Goal: Transaction & Acquisition: Obtain resource

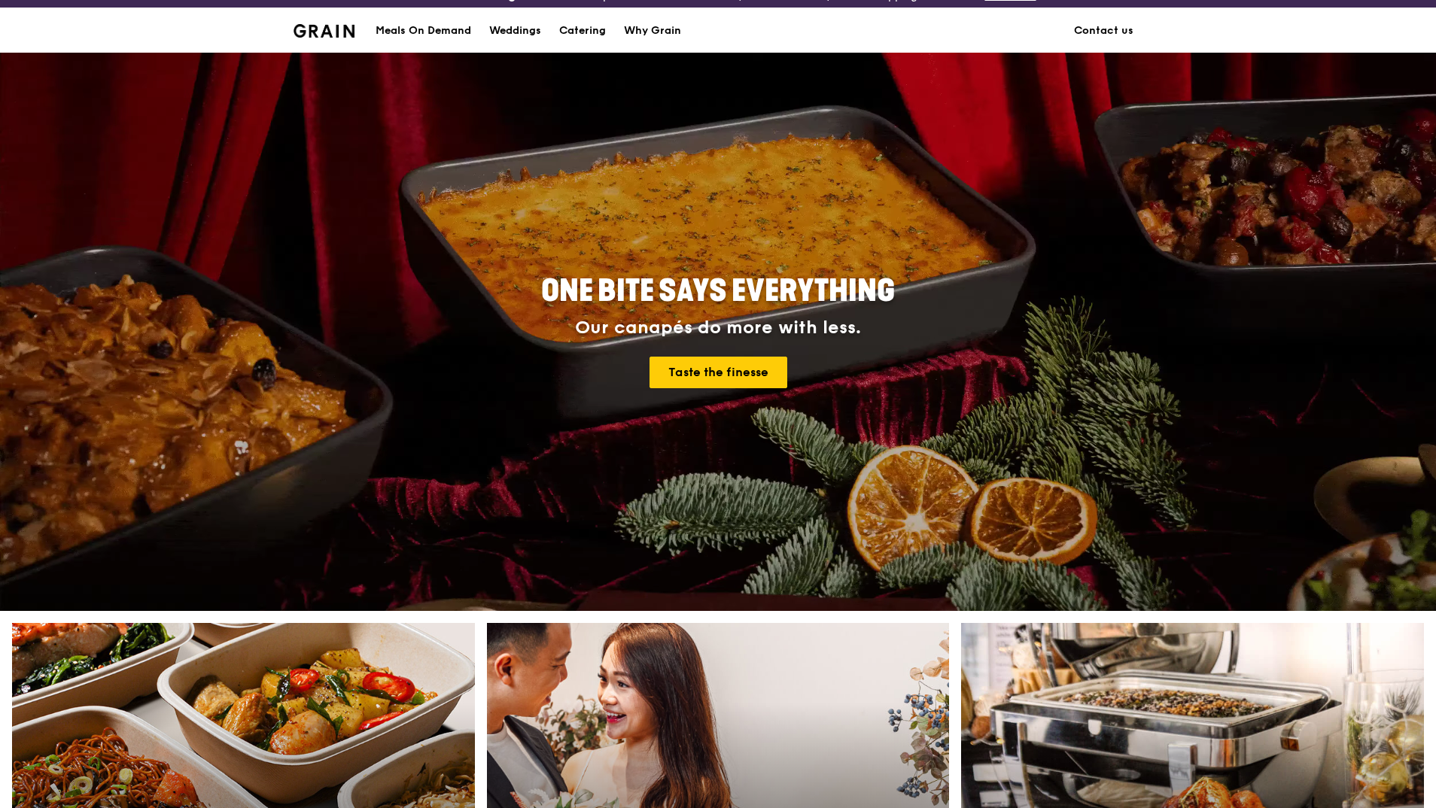
scroll to position [20, 0]
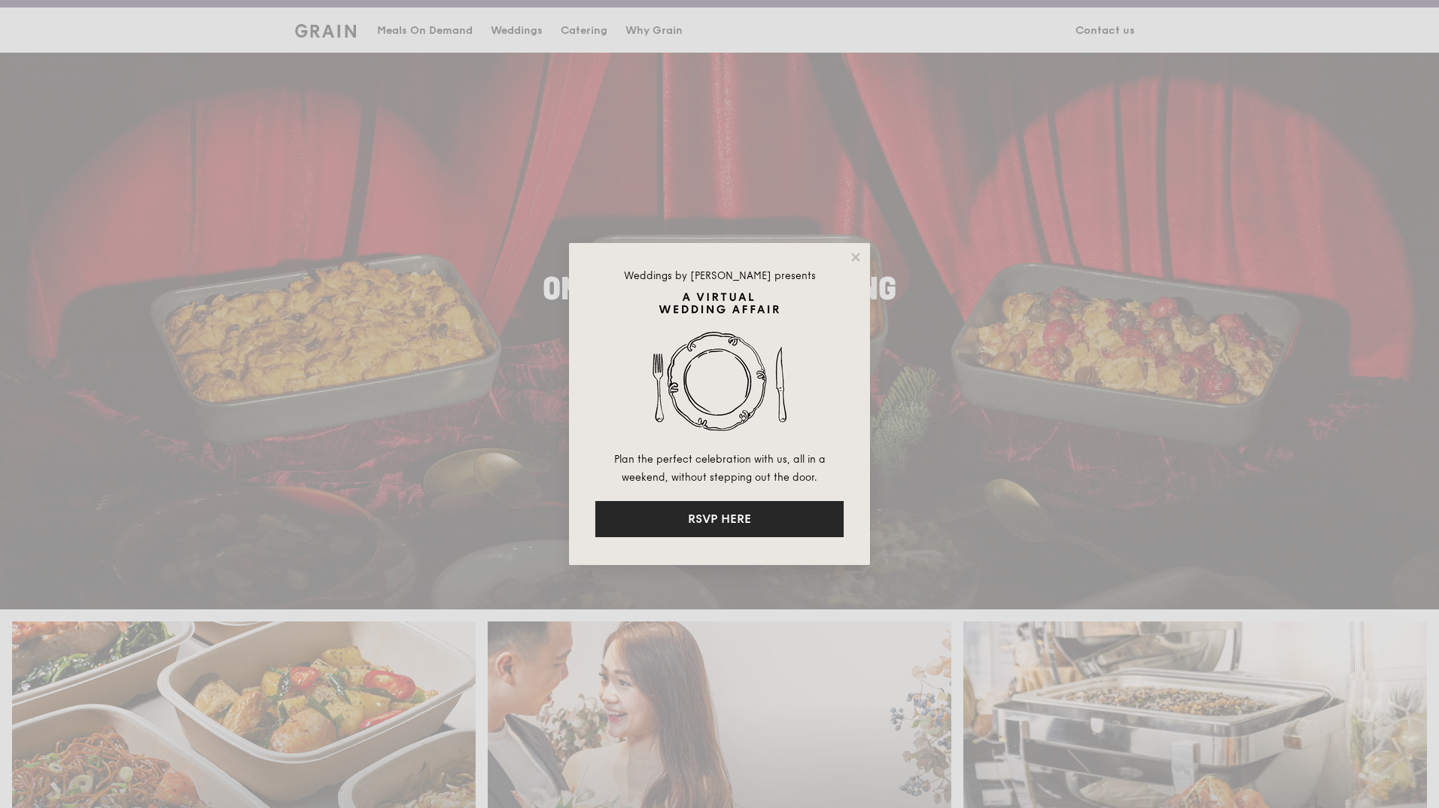
click at [802, 515] on button "RSVP HERE" at bounding box center [719, 519] width 248 height 36
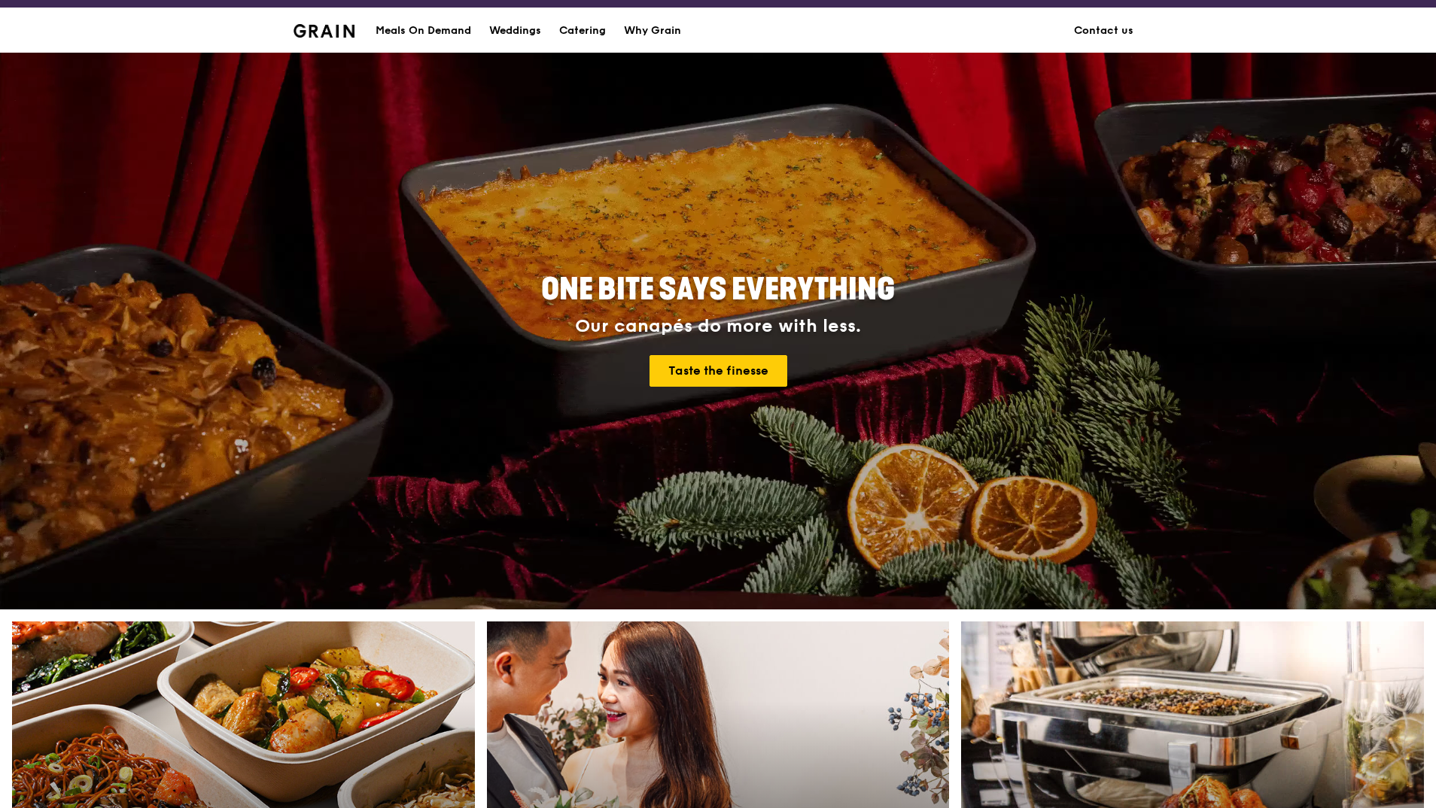
click at [453, 23] on div "Meals On Demand" at bounding box center [423, 30] width 96 height 45
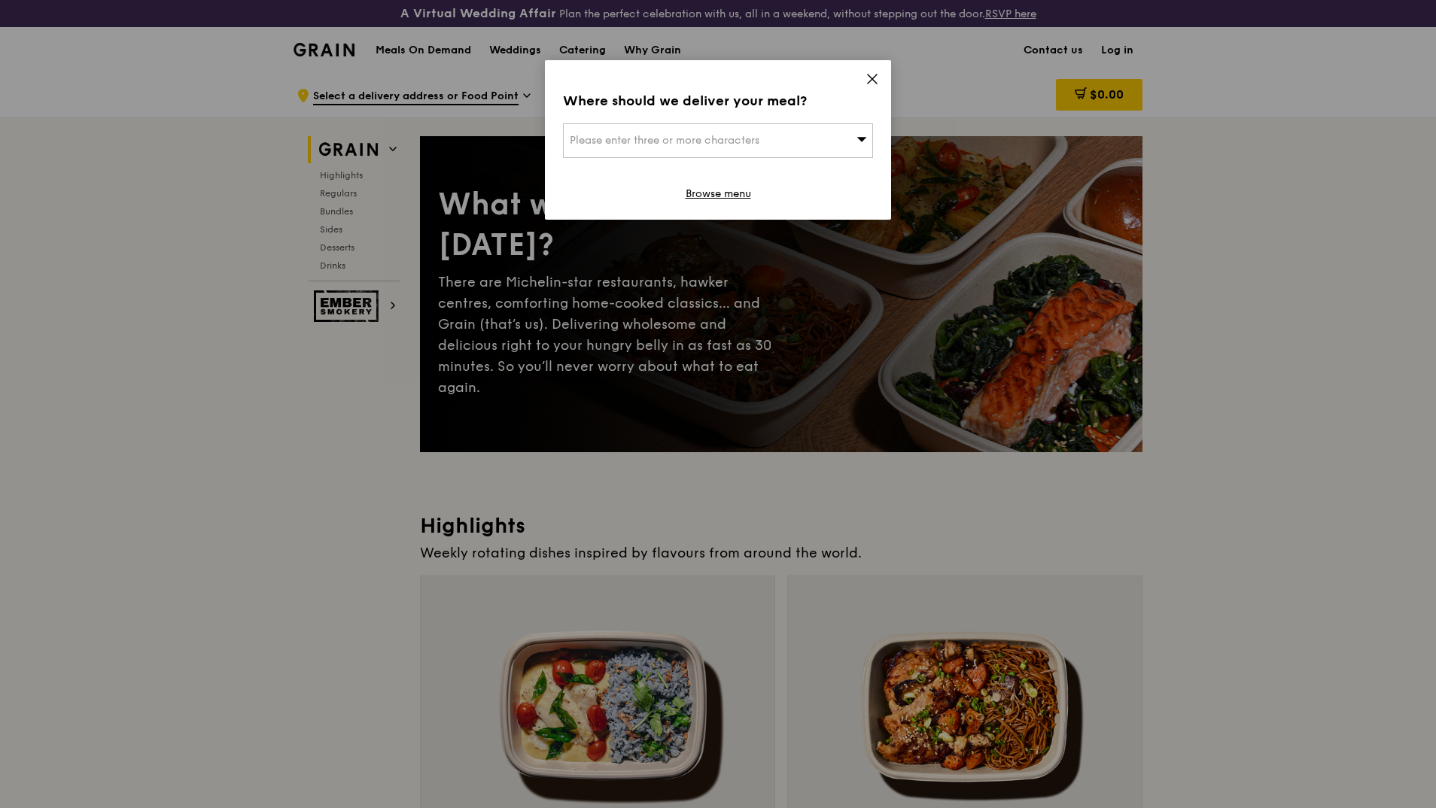
click at [875, 75] on icon at bounding box center [872, 78] width 9 height 9
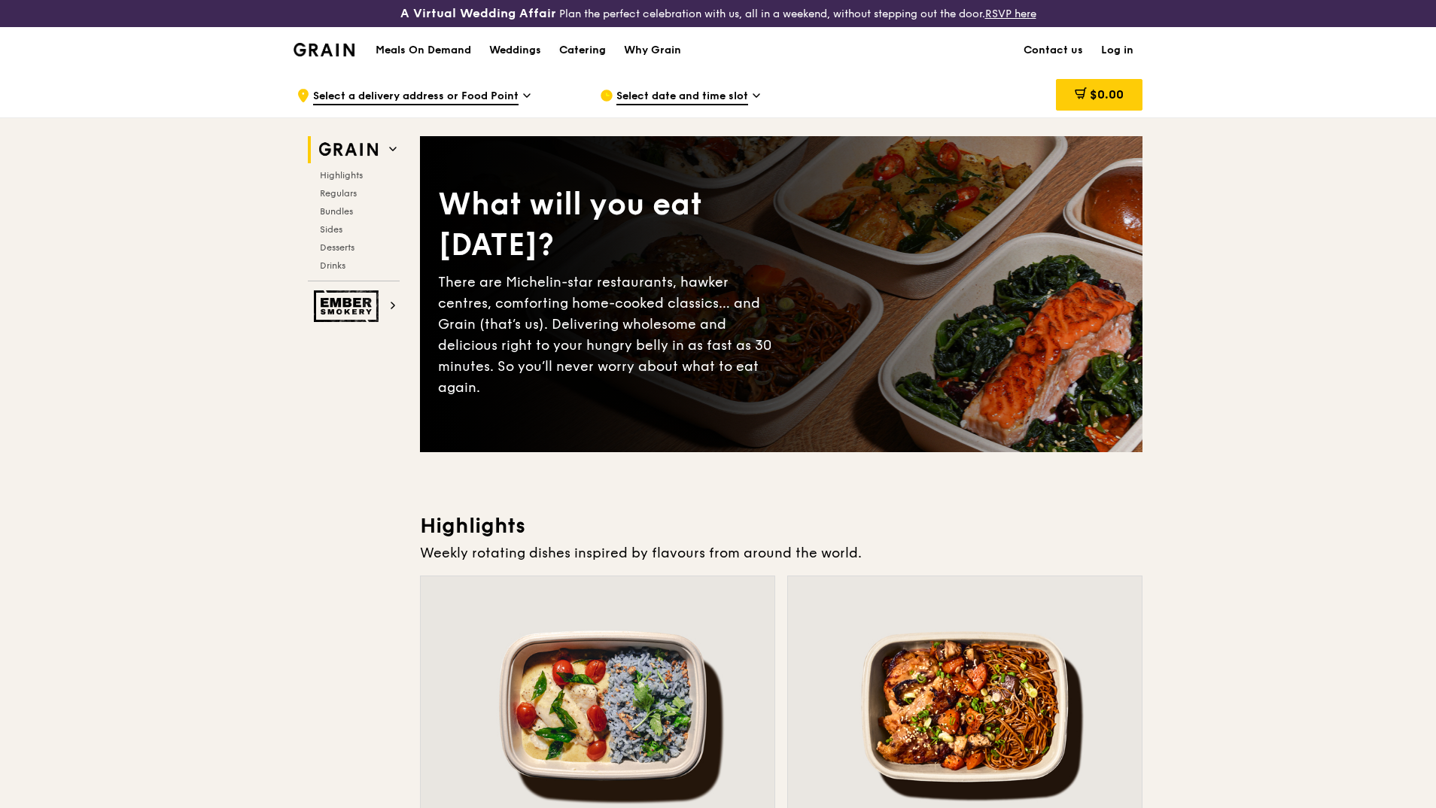
click at [568, 53] on div "Catering" at bounding box center [582, 50] width 47 height 45
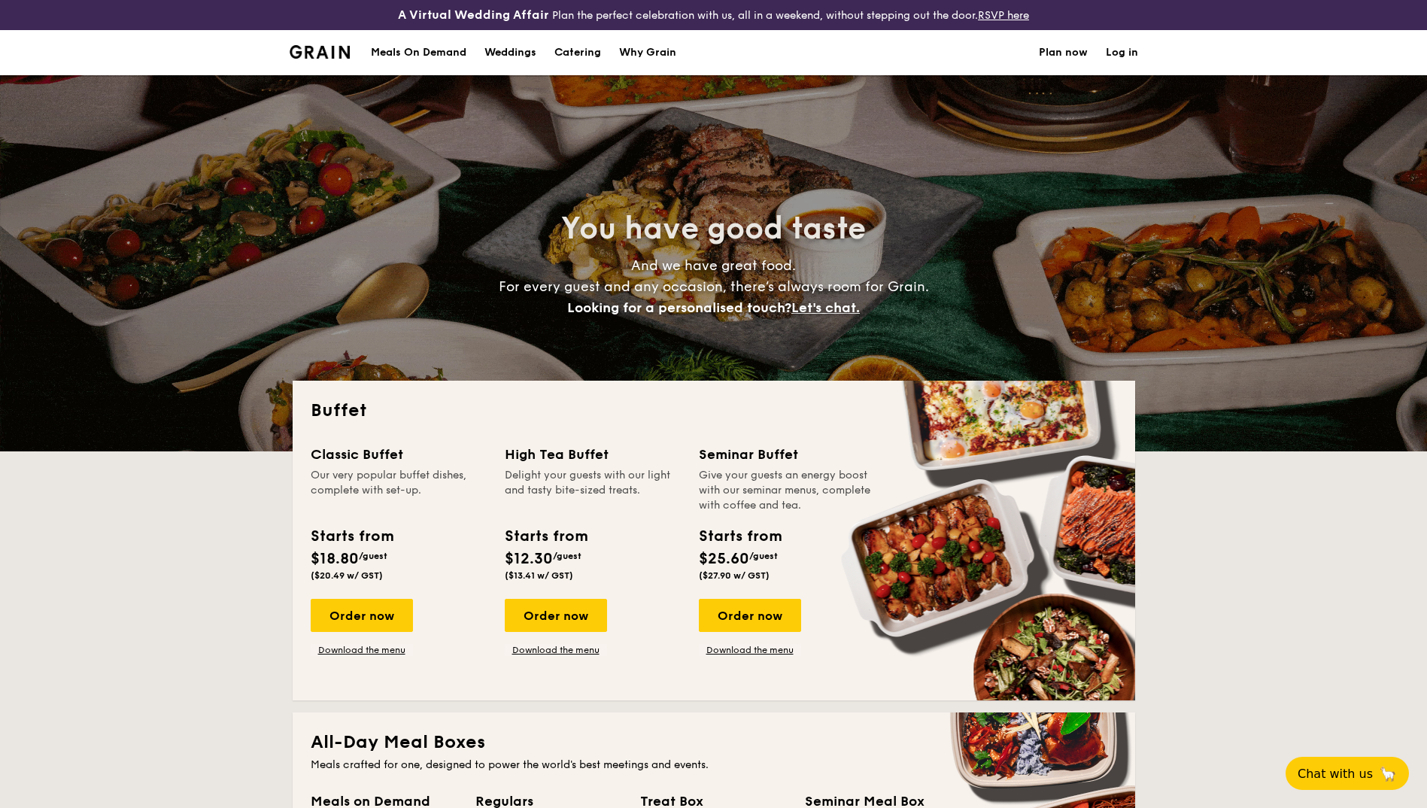
select select
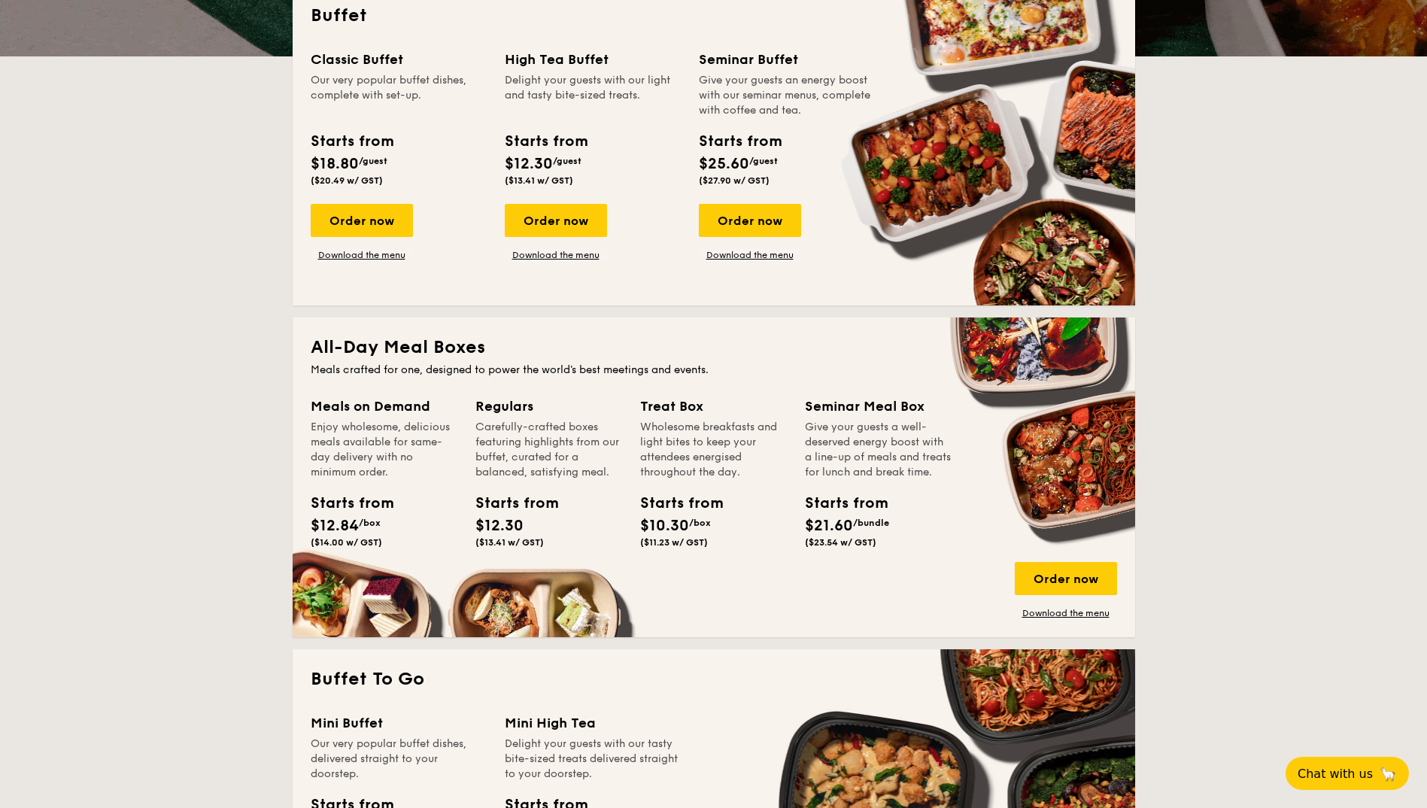
scroll to position [397, 0]
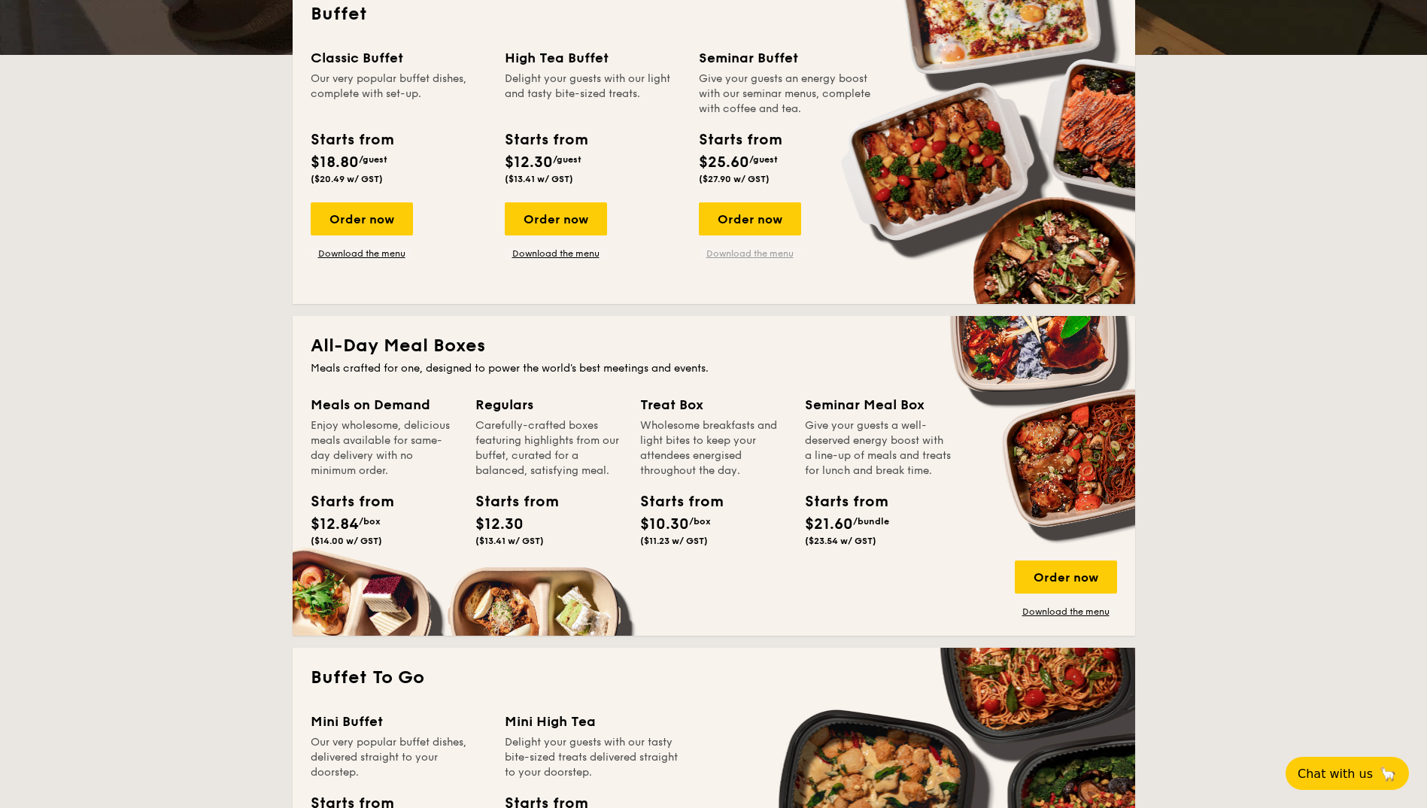
click at [731, 251] on link "Download the menu" at bounding box center [750, 254] width 102 height 12
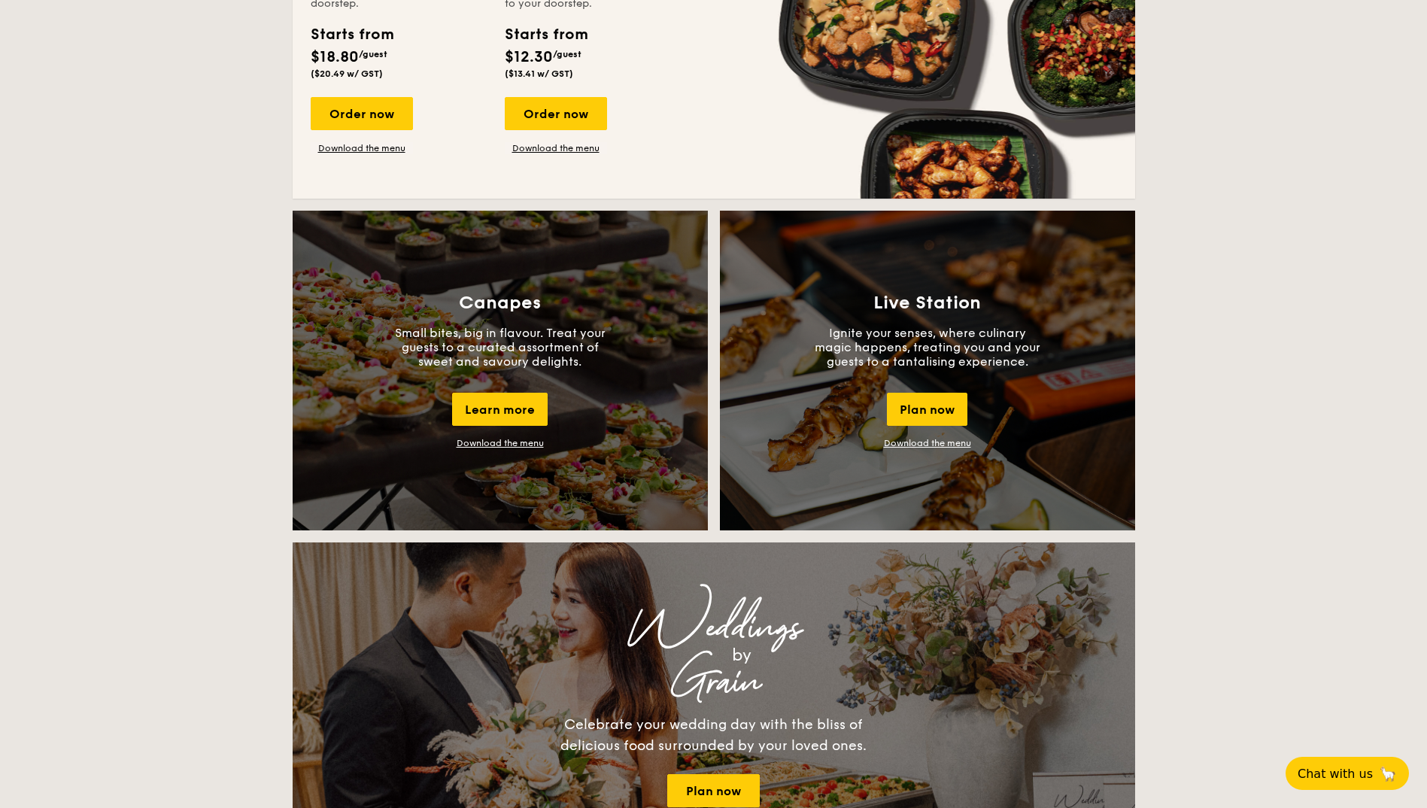
scroll to position [1166, 0]
click at [523, 441] on link "Download the menu" at bounding box center [500, 442] width 87 height 11
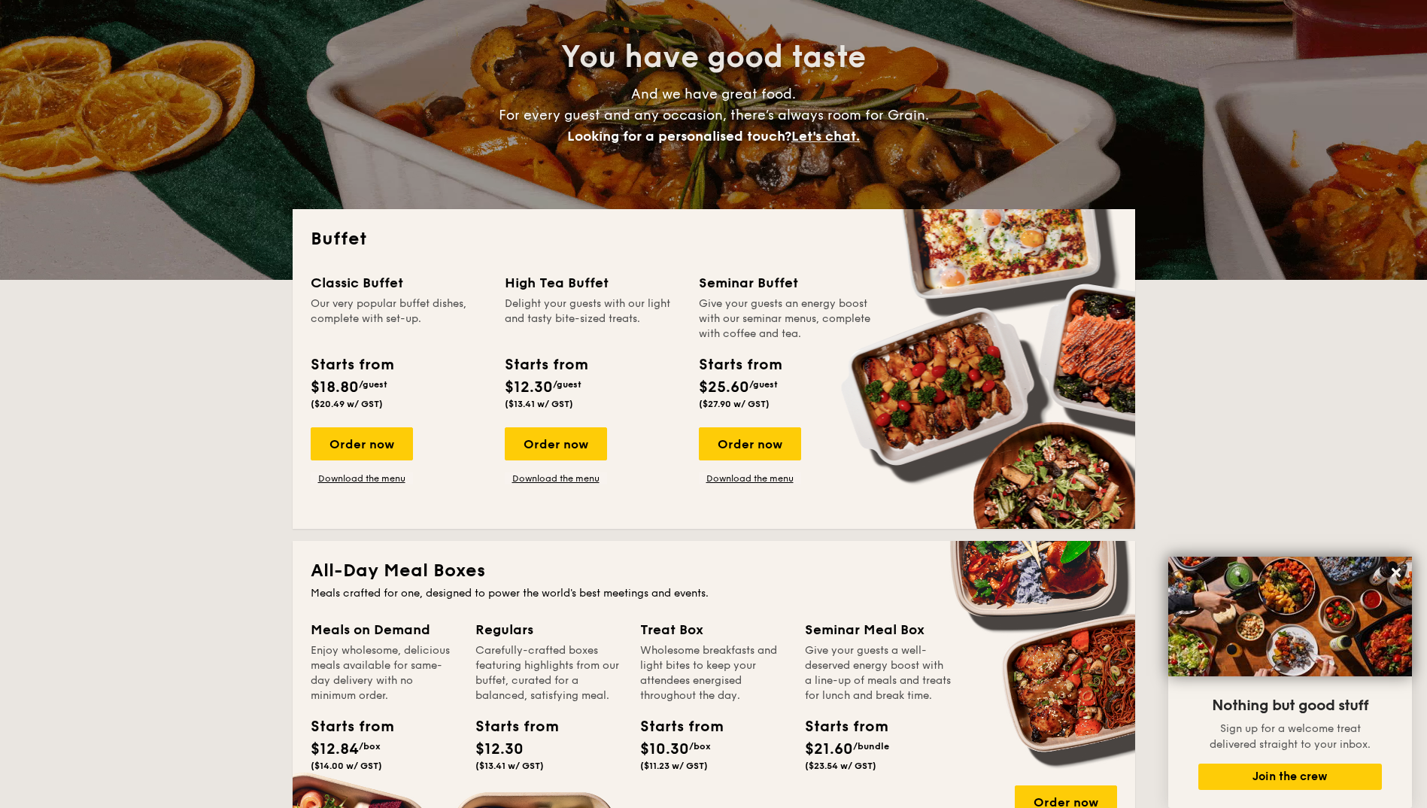
scroll to position [172, 0]
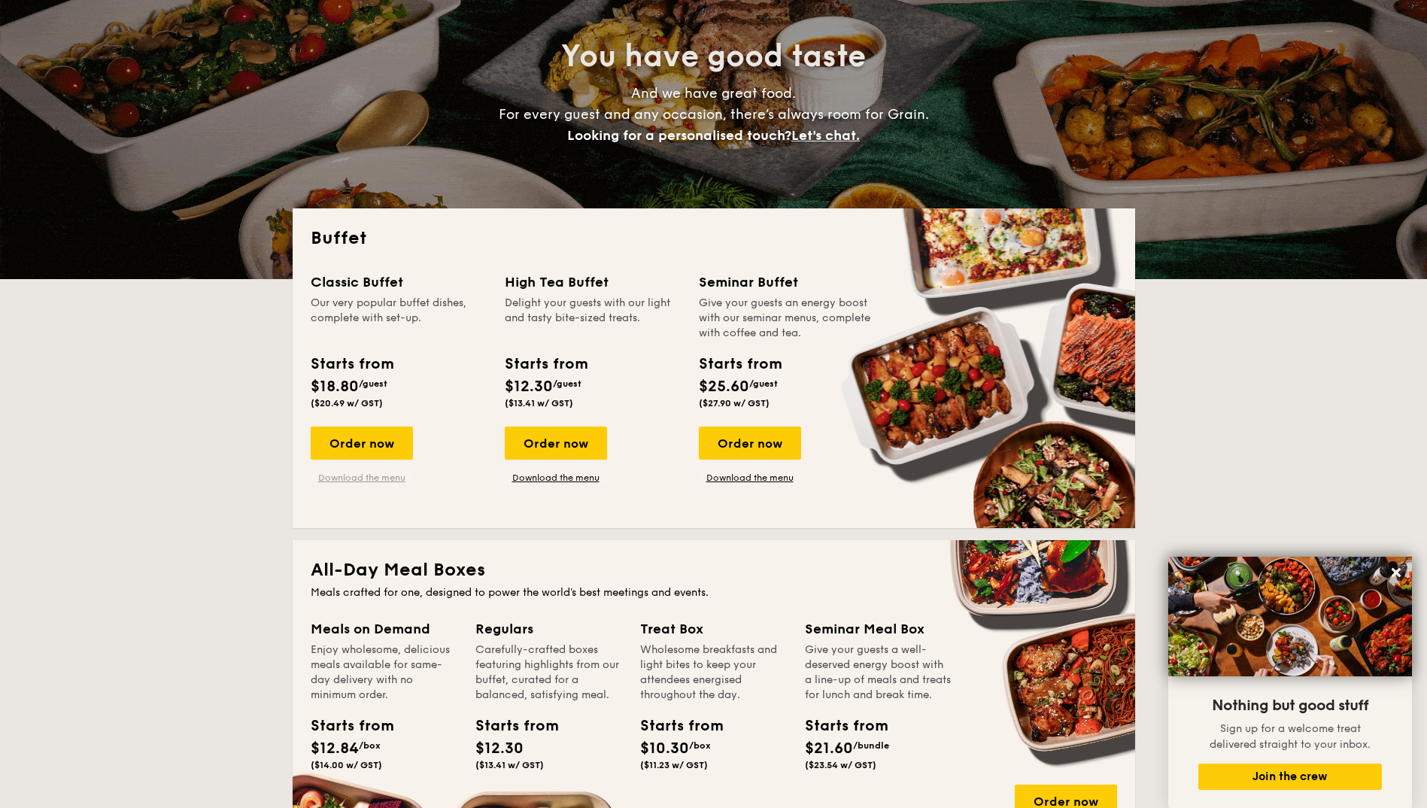
click at [367, 479] on link "Download the menu" at bounding box center [362, 478] width 102 height 12
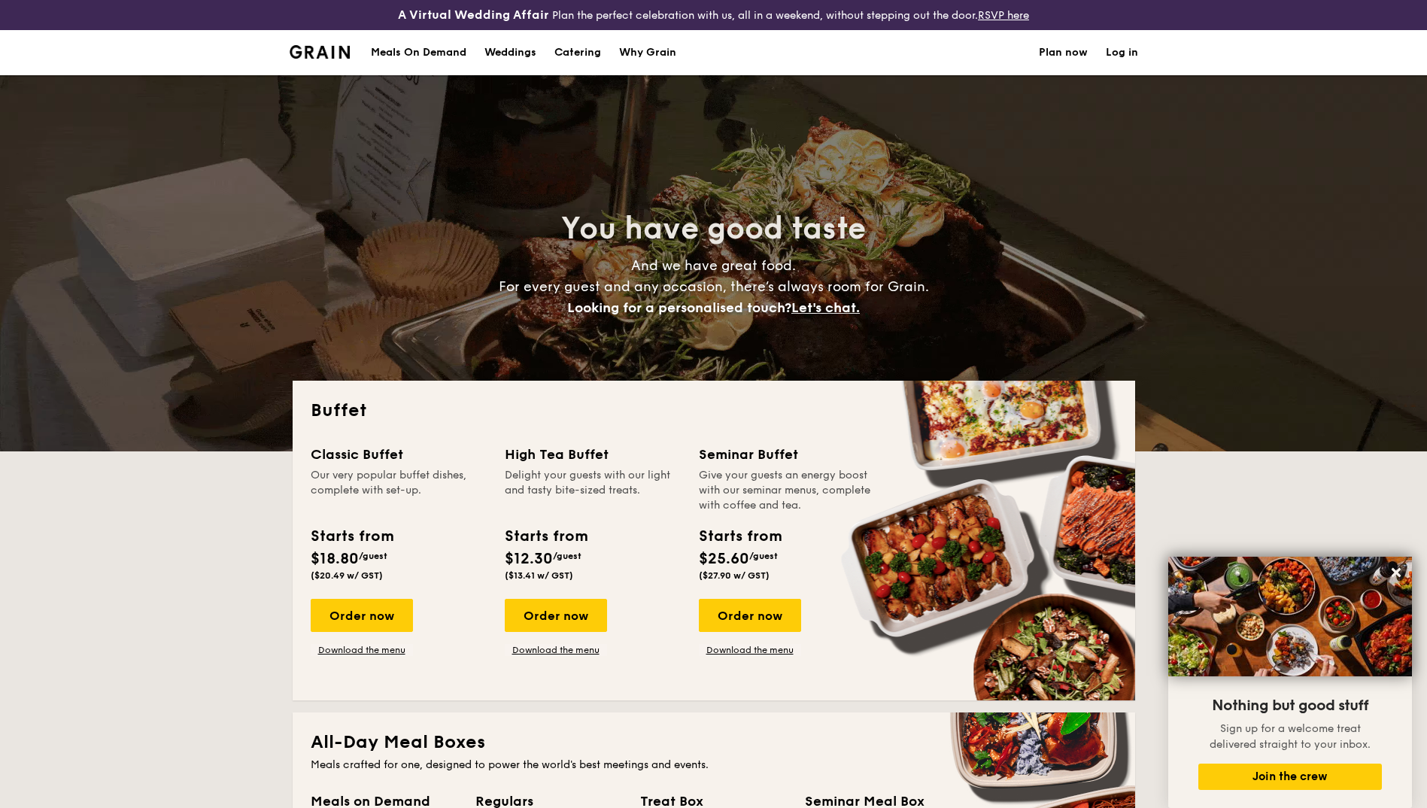
scroll to position [120, 0]
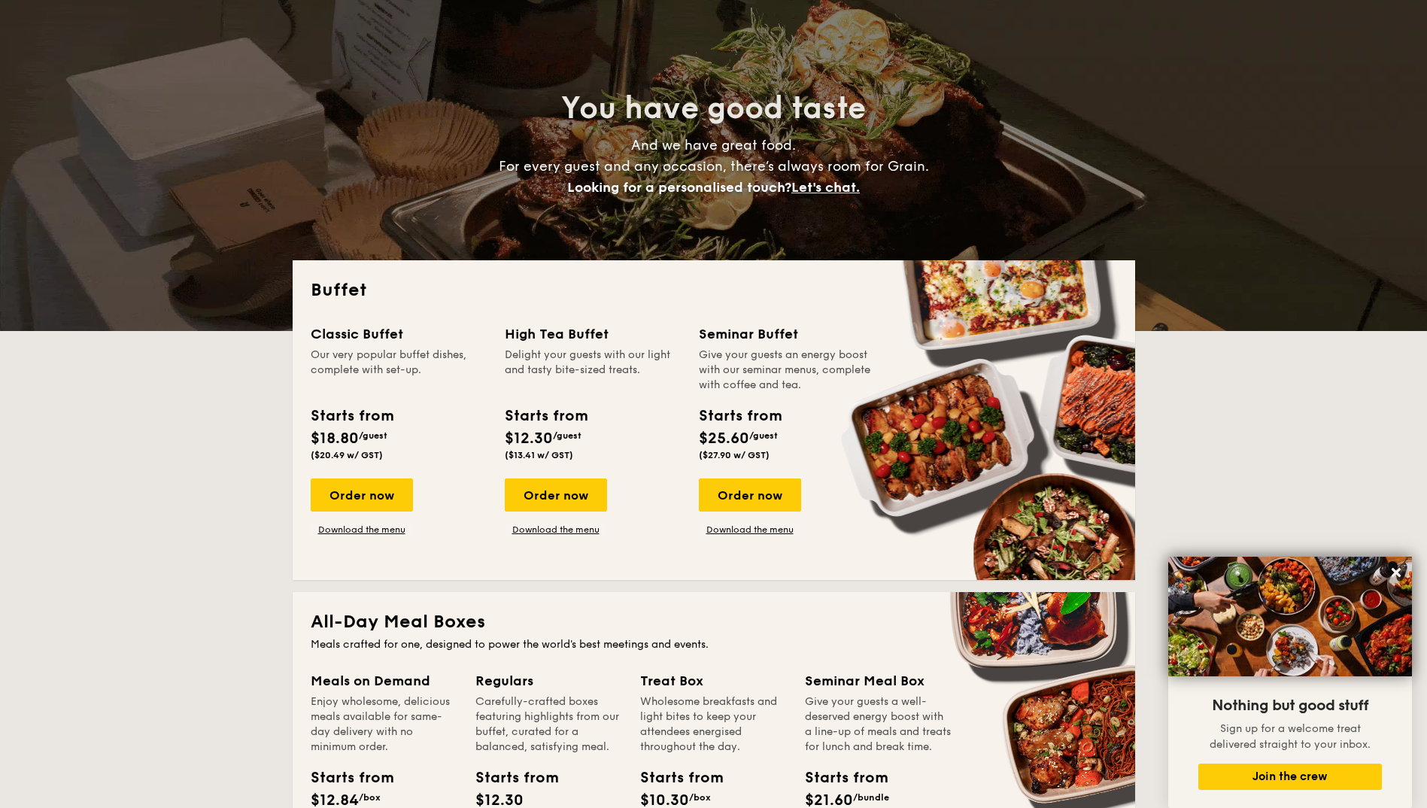
click at [527, 536] on div "Classic Buffet Our very popular buffet dishes, complete with set-up. Starts fro…" at bounding box center [714, 443] width 807 height 239
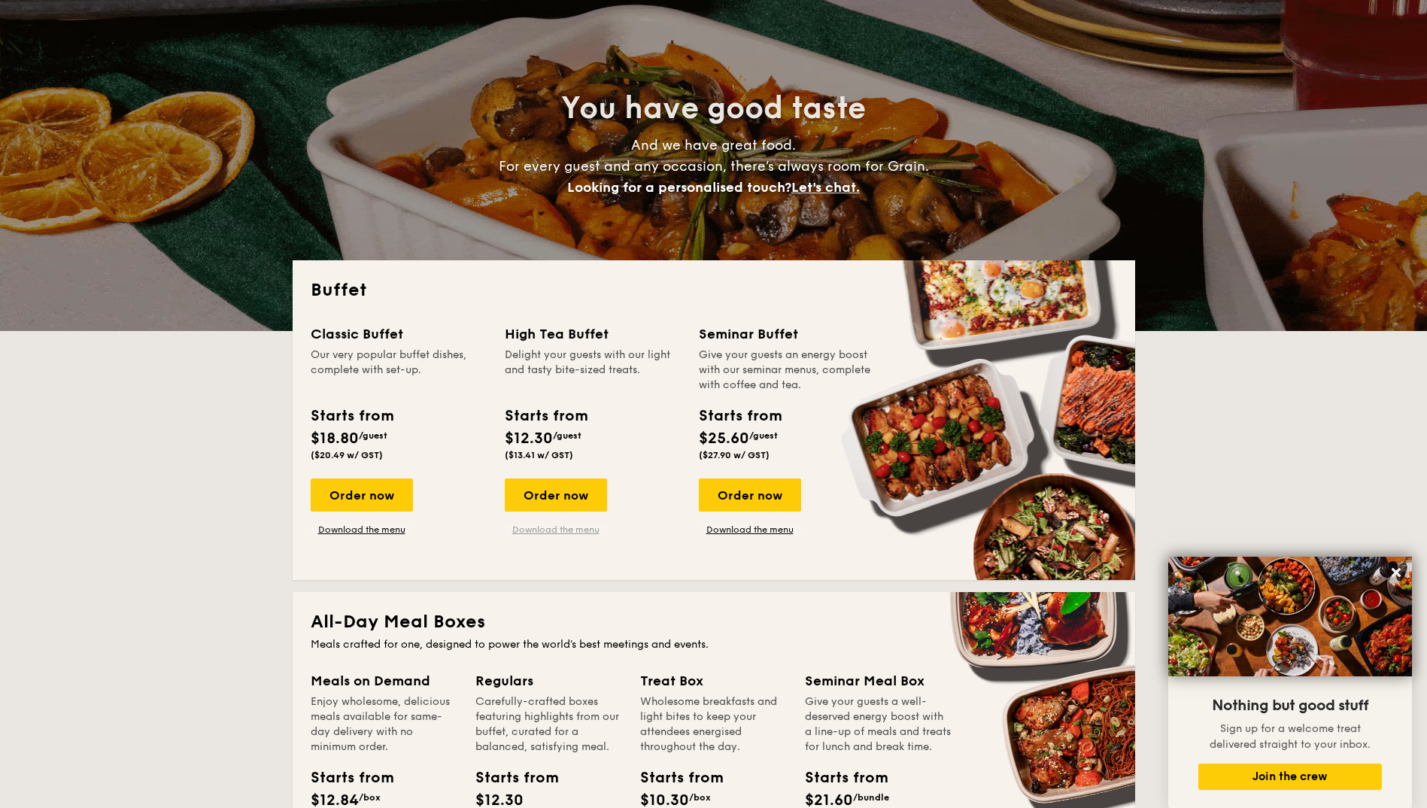
click at [536, 527] on link "Download the menu" at bounding box center [556, 530] width 102 height 12
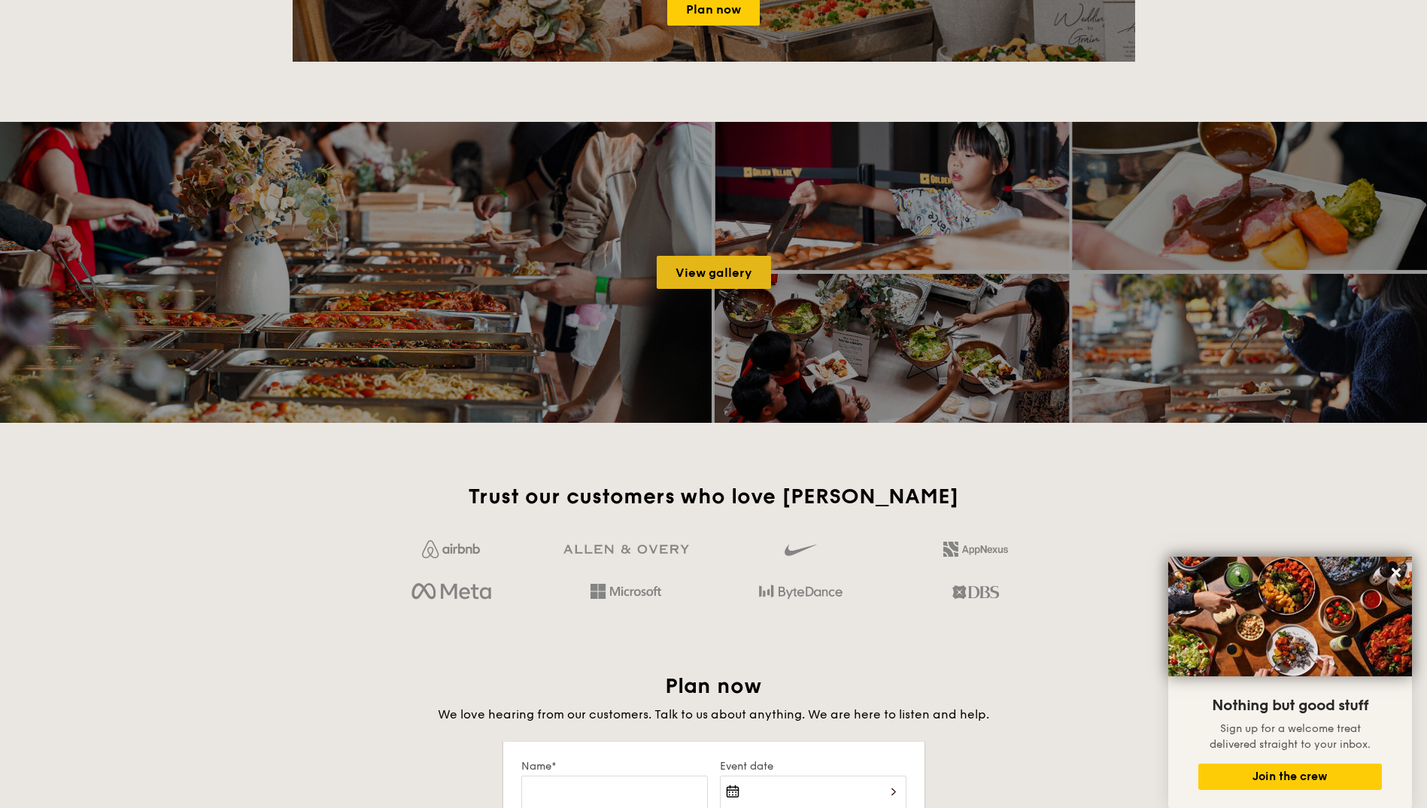
scroll to position [1946, 0]
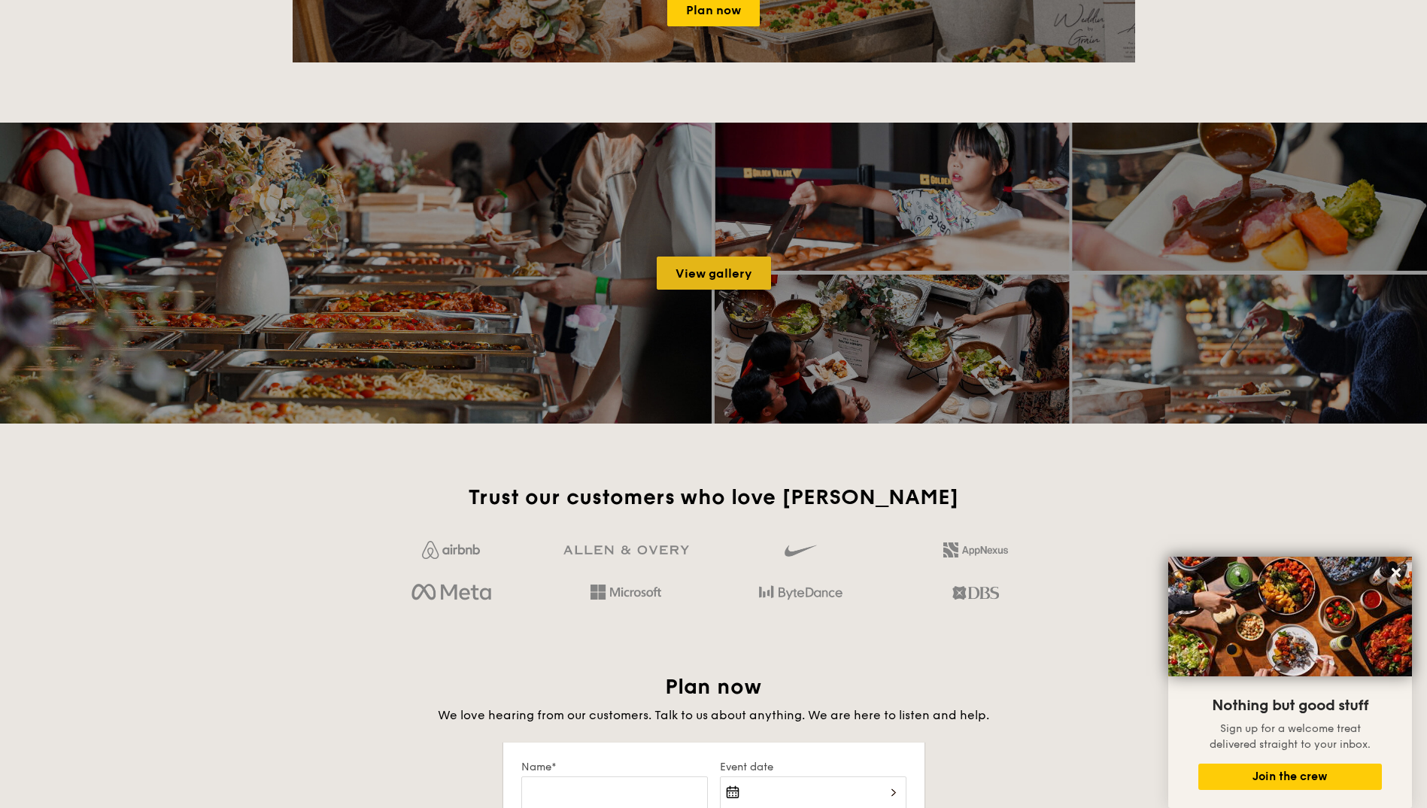
click at [737, 267] on link "View gallery" at bounding box center [714, 273] width 114 height 33
